Goal: Check status: Check status

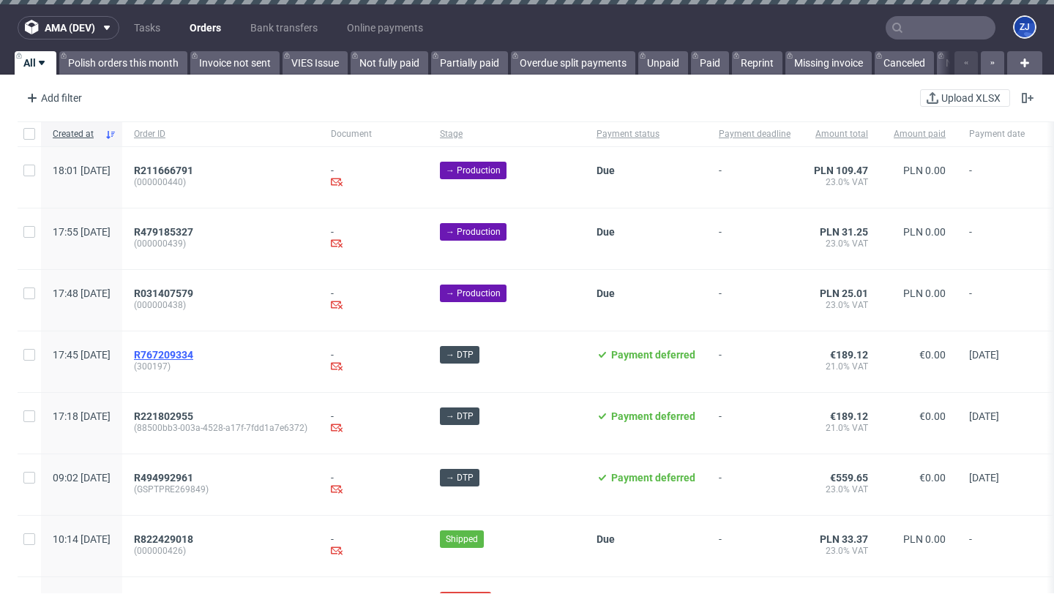
click at [192, 355] on span "R767209334" at bounding box center [163, 355] width 59 height 12
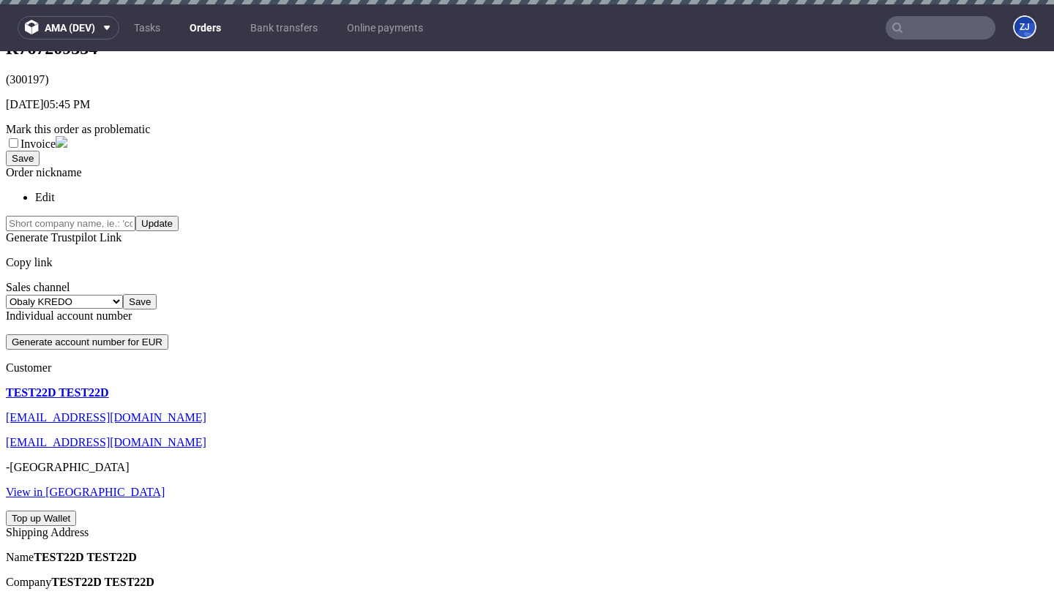
scroll to position [299, 0]
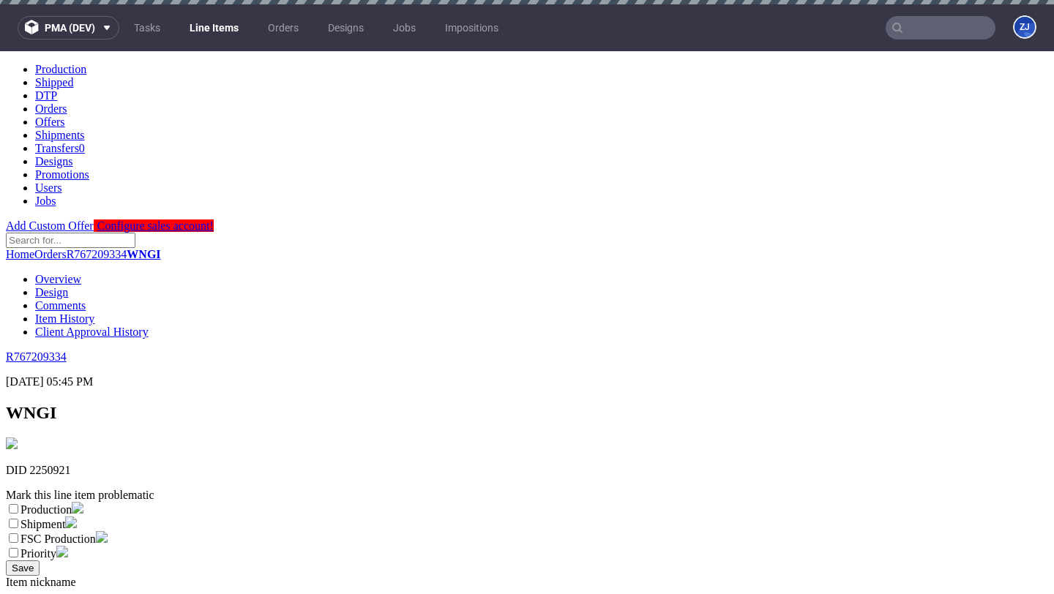
click at [68, 286] on link "Design" at bounding box center [51, 292] width 33 height 12
click at [81, 273] on link "Overview" at bounding box center [58, 279] width 46 height 12
